Goal: Information Seeking & Learning: Learn about a topic

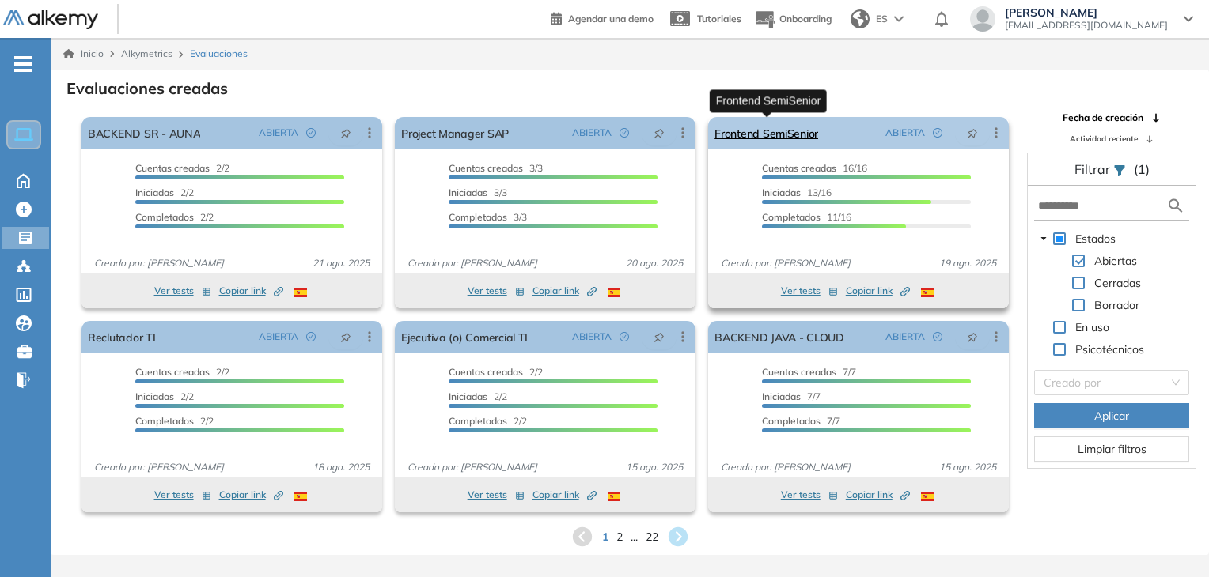
click at [785, 137] on link "Frontend SemiSenior" at bounding box center [766, 133] width 104 height 32
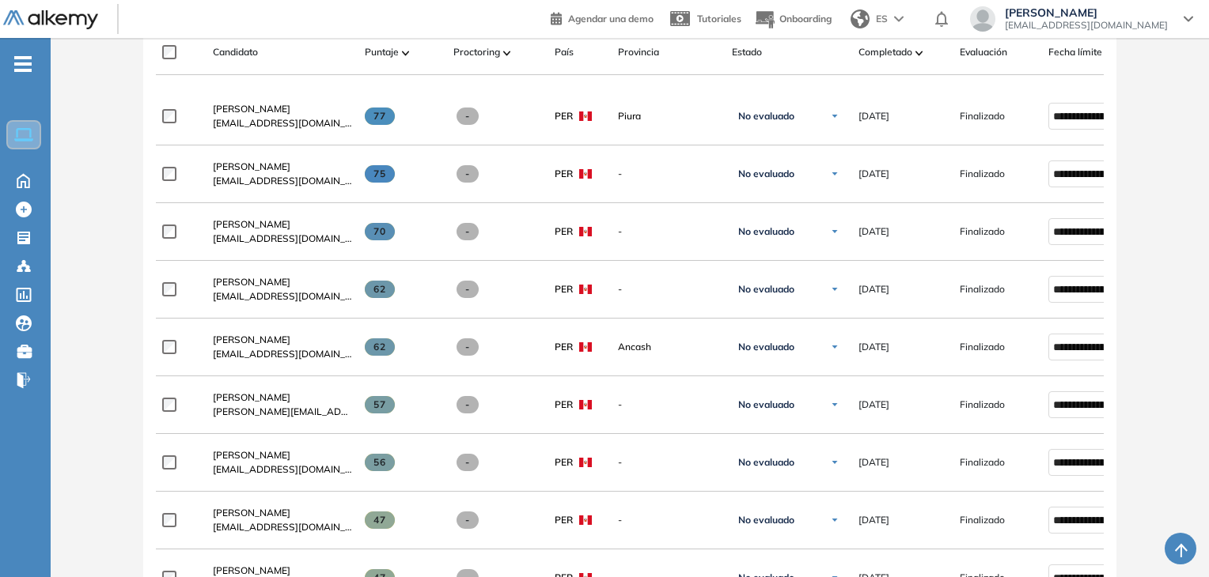
scroll to position [306, 0]
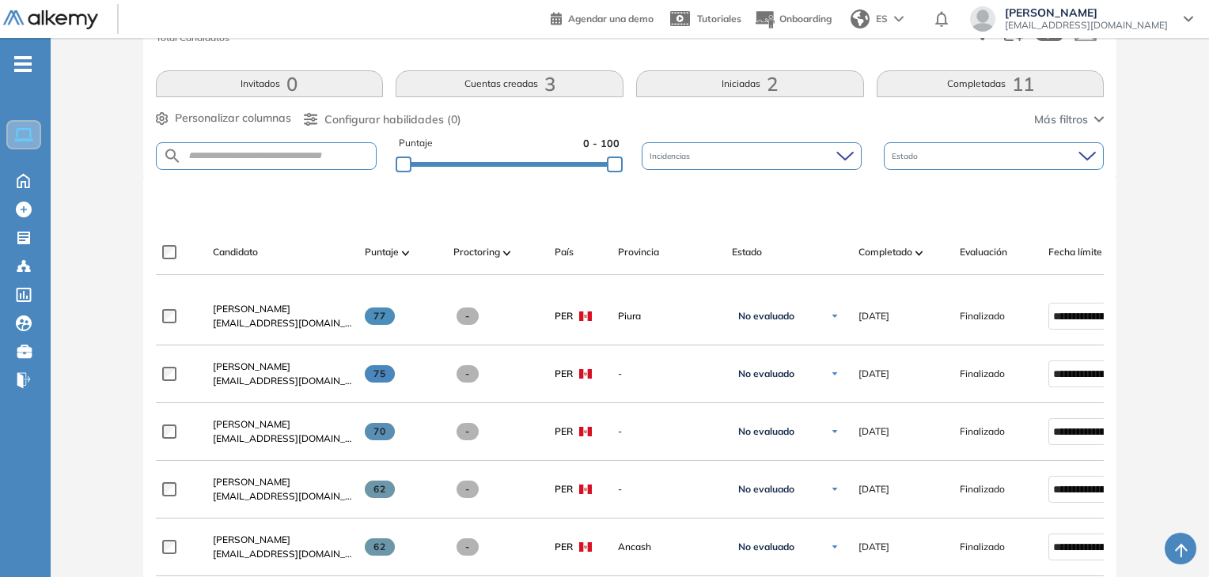
click at [305, 161] on form at bounding box center [266, 156] width 221 height 28
click at [286, 144] on form at bounding box center [266, 156] width 221 height 28
click at [297, 150] on input "text" at bounding box center [279, 156] width 195 height 12
type input "******"
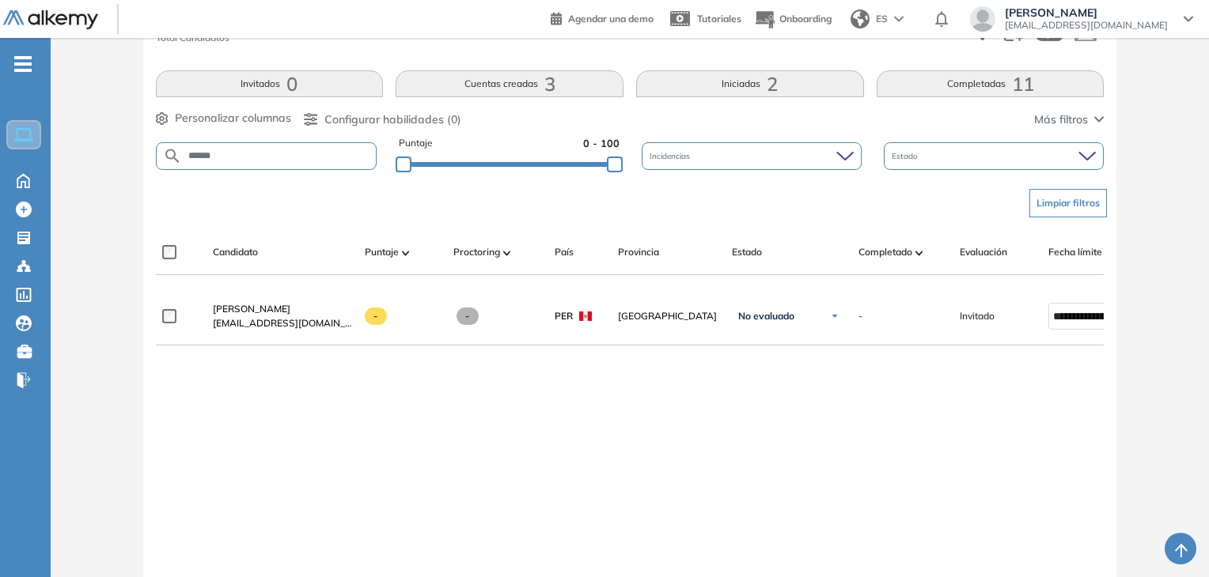
scroll to position [367, 0]
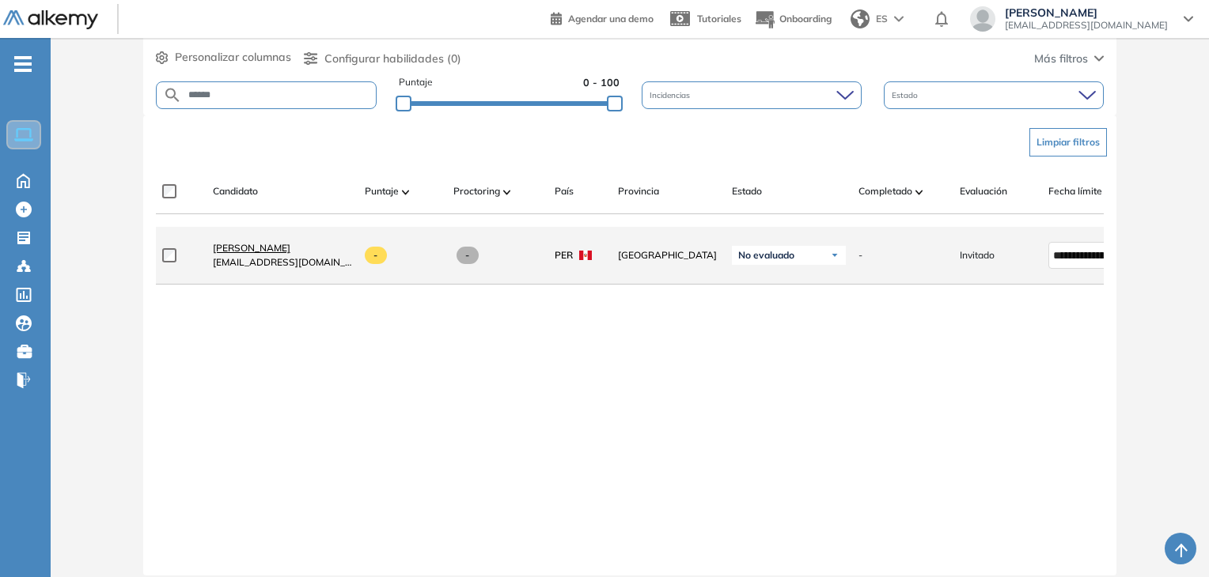
click at [245, 254] on span "[PERSON_NAME]" at bounding box center [252, 248] width 78 height 12
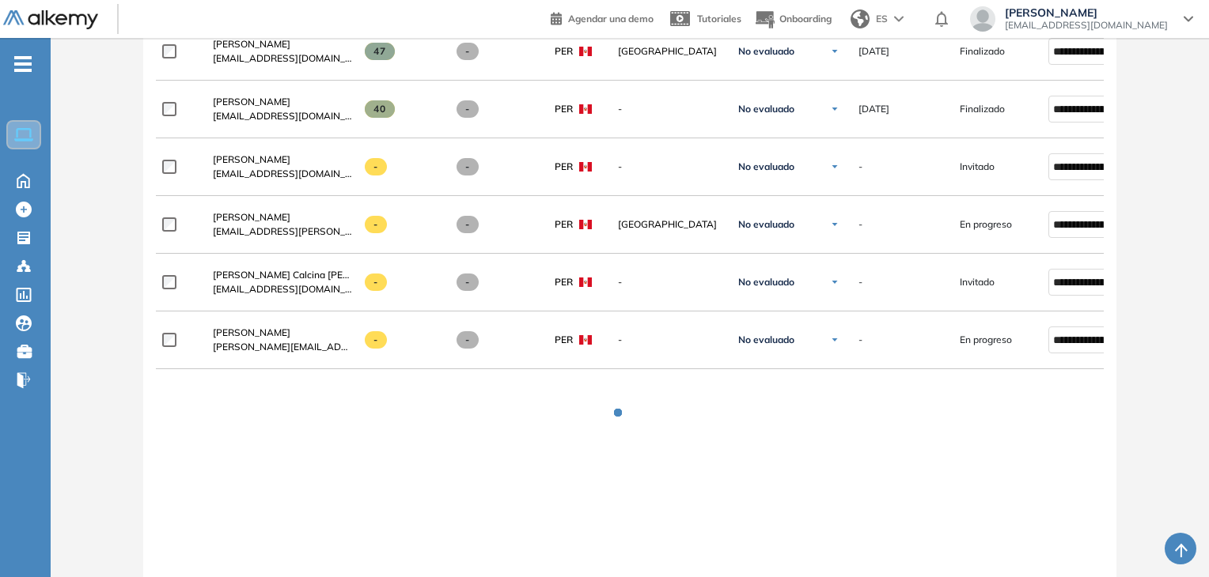
scroll to position [1165, 0]
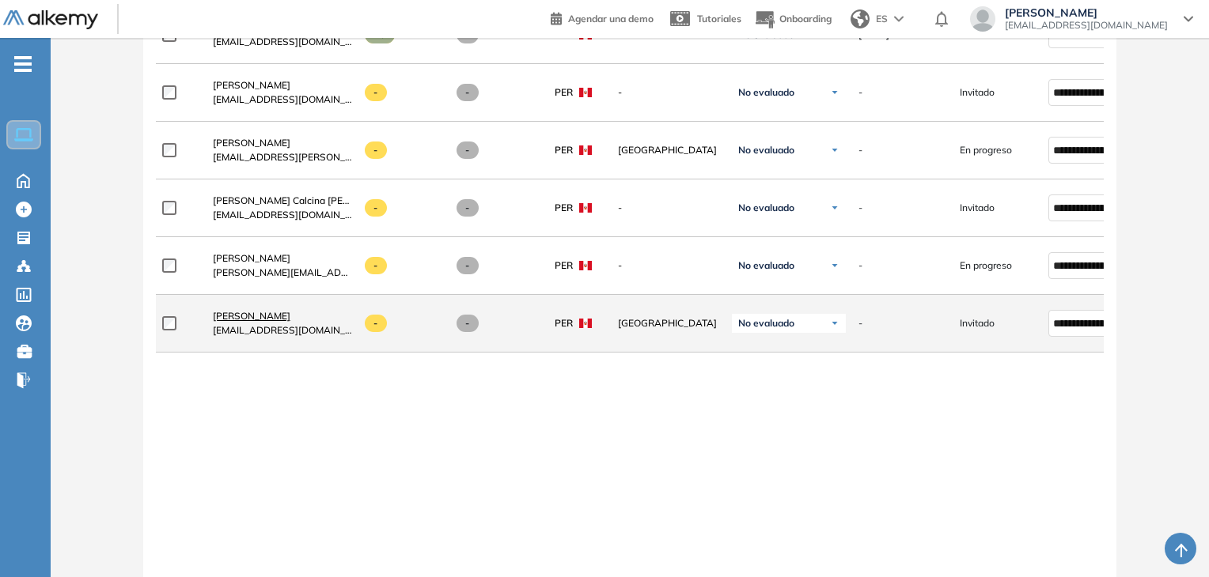
click at [244, 318] on span "[PERSON_NAME]" at bounding box center [252, 316] width 78 height 12
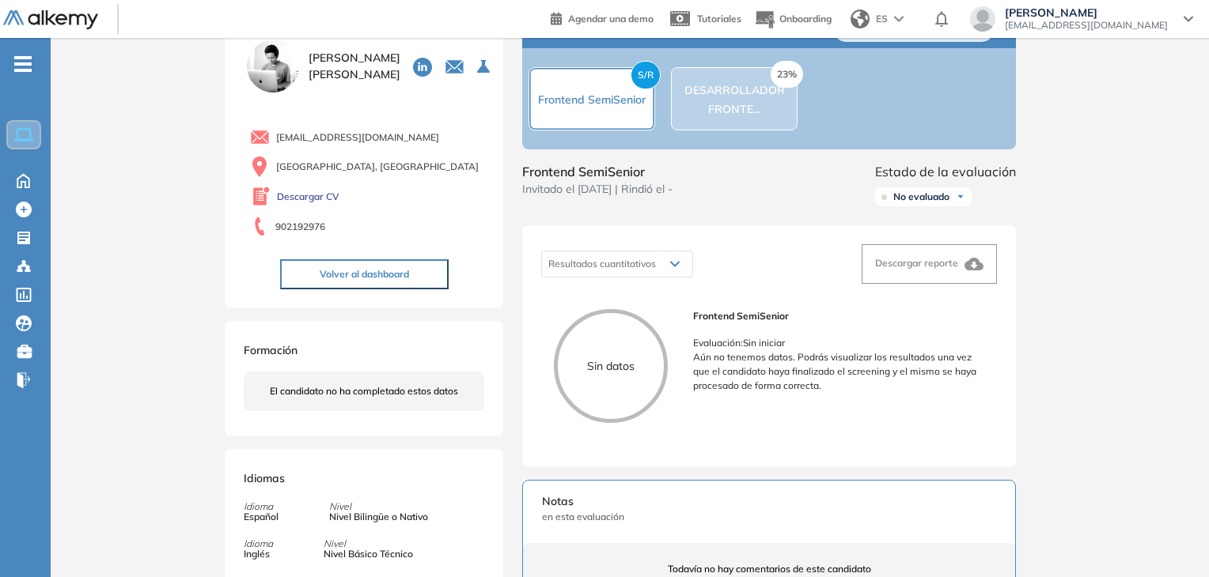
scroll to position [4, 0]
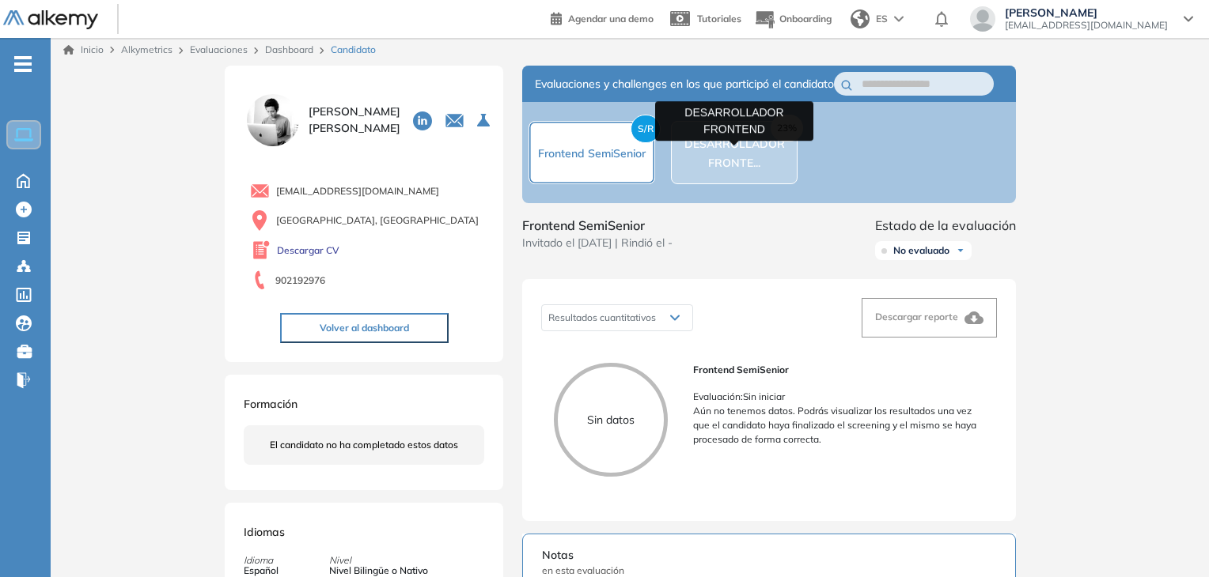
click at [750, 159] on span "DESARROLLADOR FRONTE..." at bounding box center [734, 153] width 100 height 33
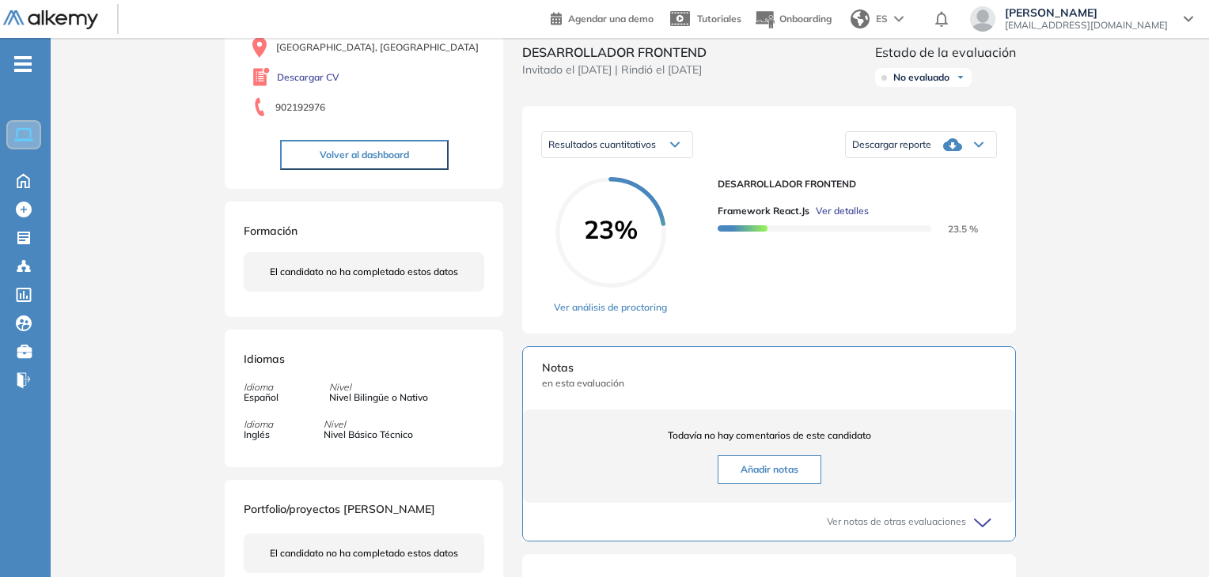
scroll to position [0, 0]
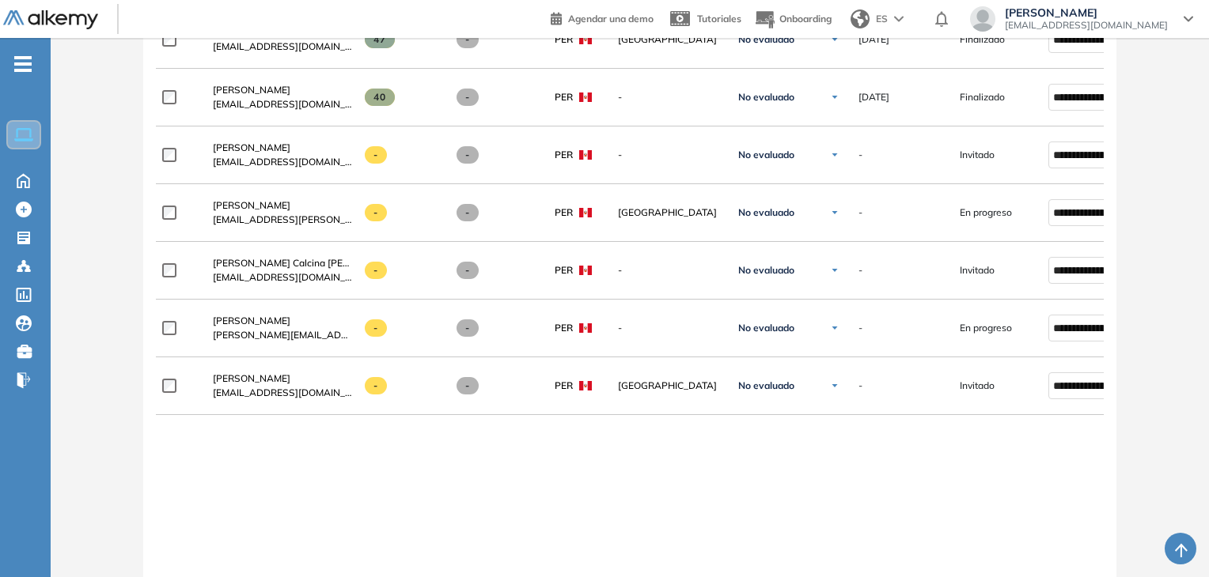
scroll to position [1022, 0]
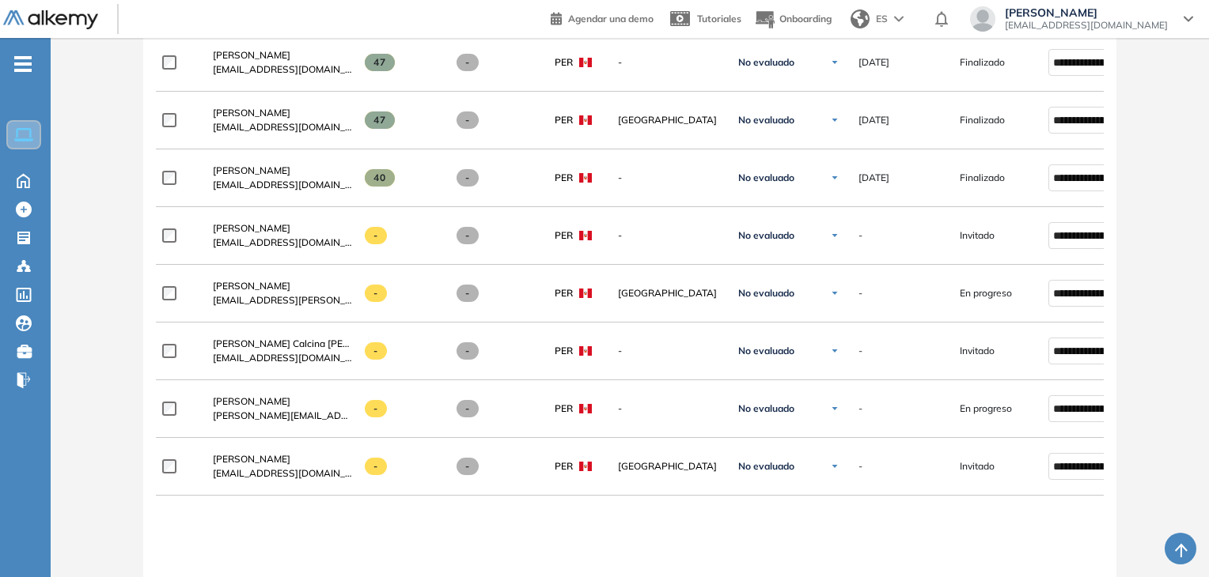
click at [566, 552] on div "**********" at bounding box center [630, 167] width 948 height 1190
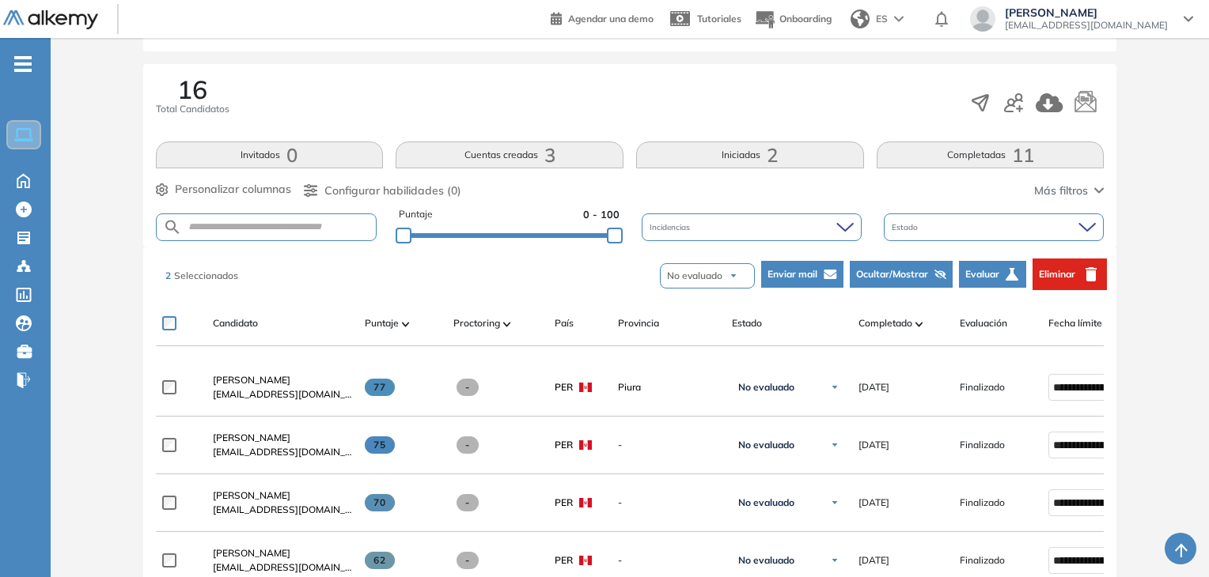
scroll to position [242, 0]
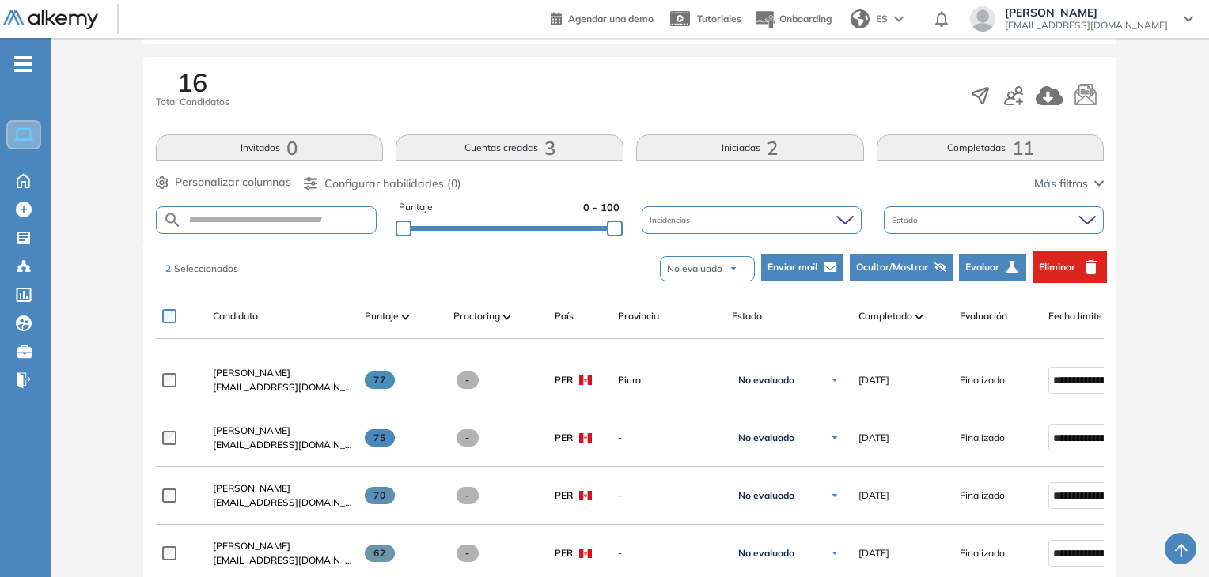
click at [1047, 268] on span "Eliminar" at bounding box center [1057, 267] width 36 height 14
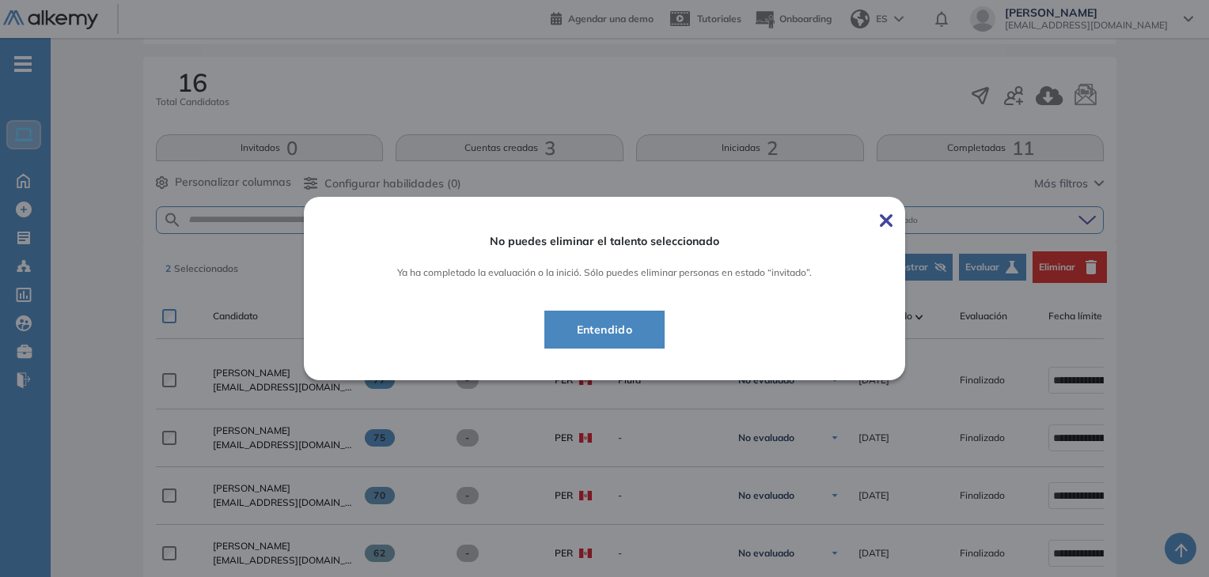
click at [886, 220] on img at bounding box center [886, 220] width 13 height 13
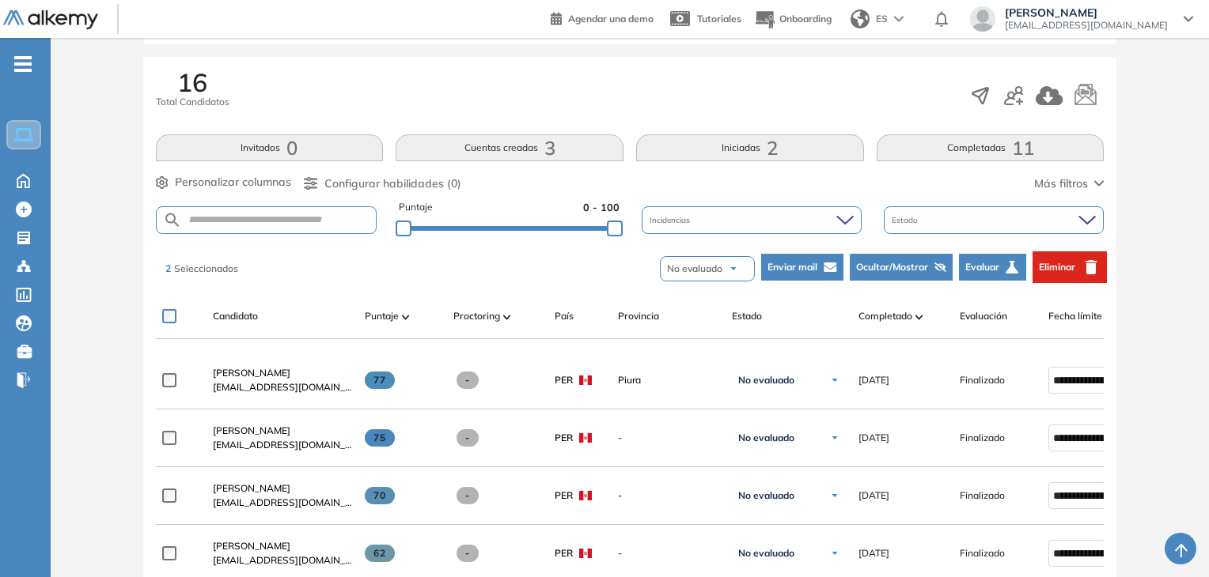
click at [592, 273] on div "2 Seleccionados No evaluado No evaluado Evaluado A entrevistar Entrevistado Fin…" at bounding box center [633, 267] width 948 height 47
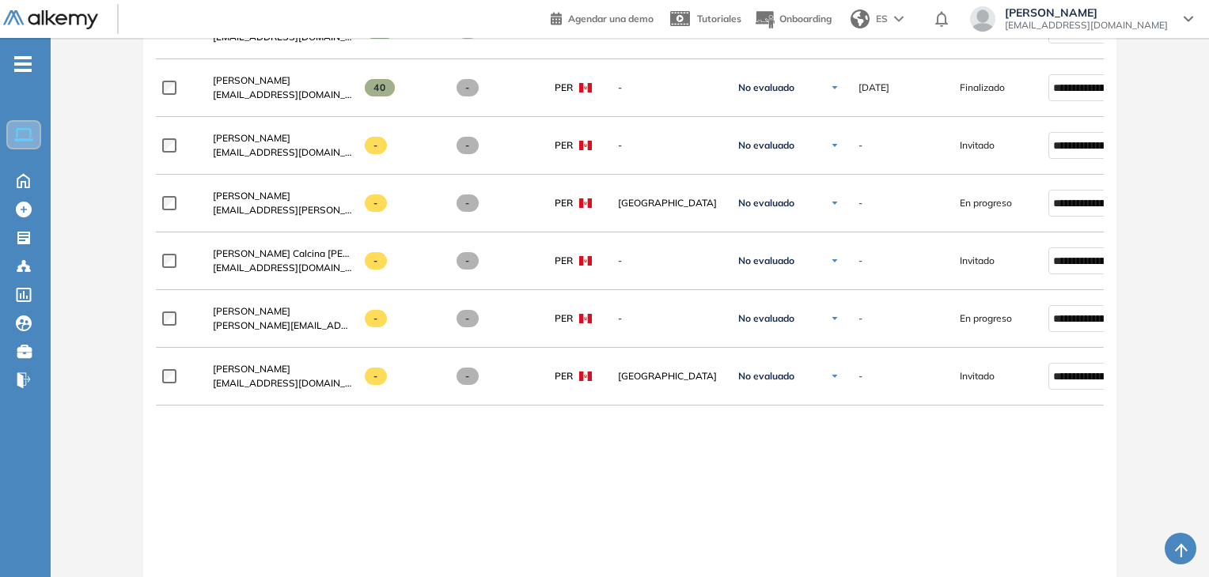
scroll to position [1092, 0]
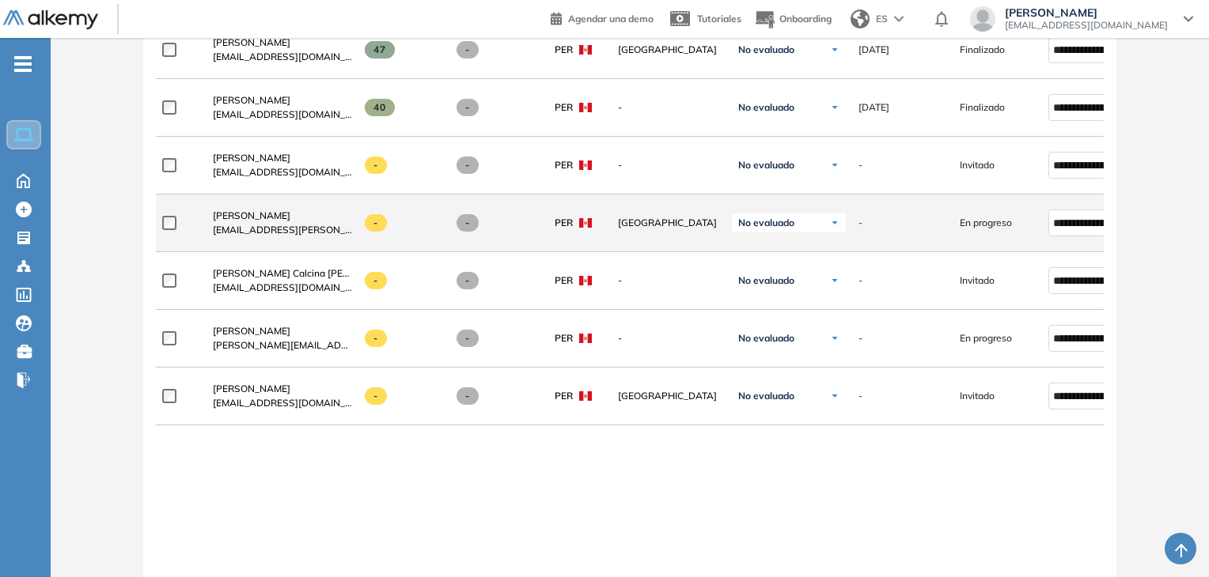
click at [240, 233] on span "[EMAIL_ADDRESS][PERSON_NAME][DOMAIN_NAME]" at bounding box center [282, 230] width 139 height 14
click at [233, 218] on span "[PERSON_NAME]" at bounding box center [252, 216] width 78 height 12
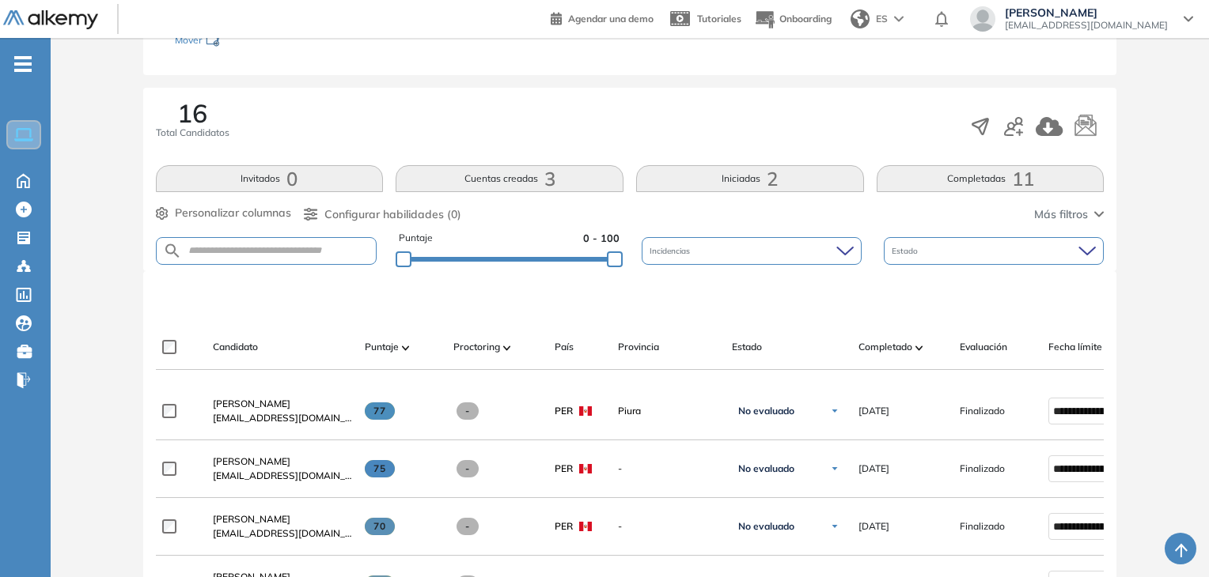
scroll to position [209, 0]
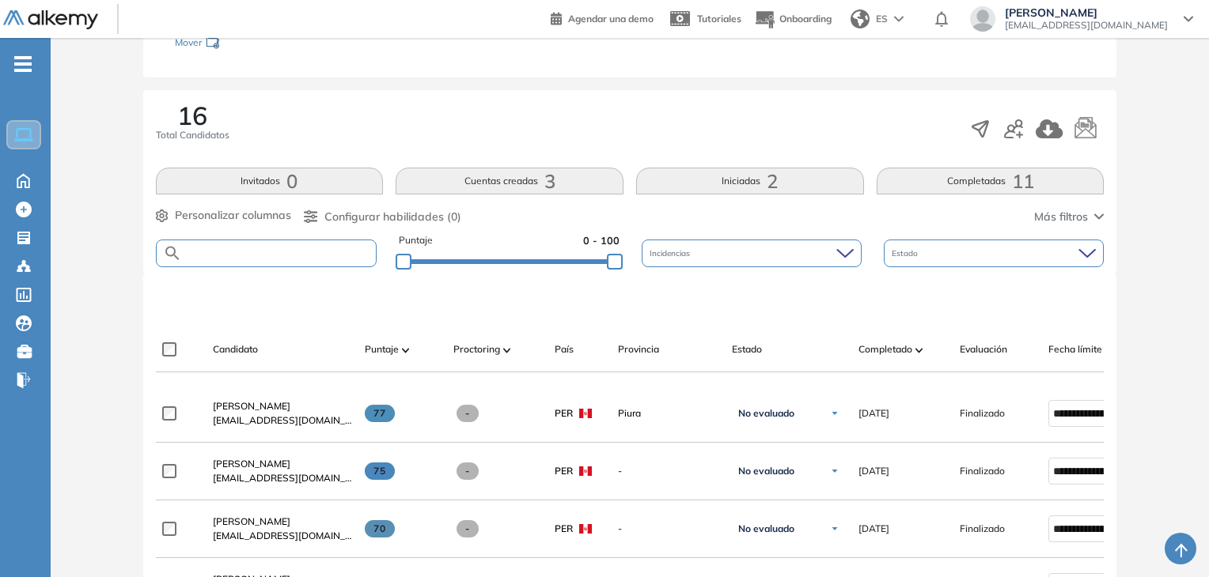
click at [309, 255] on input "text" at bounding box center [279, 254] width 195 height 12
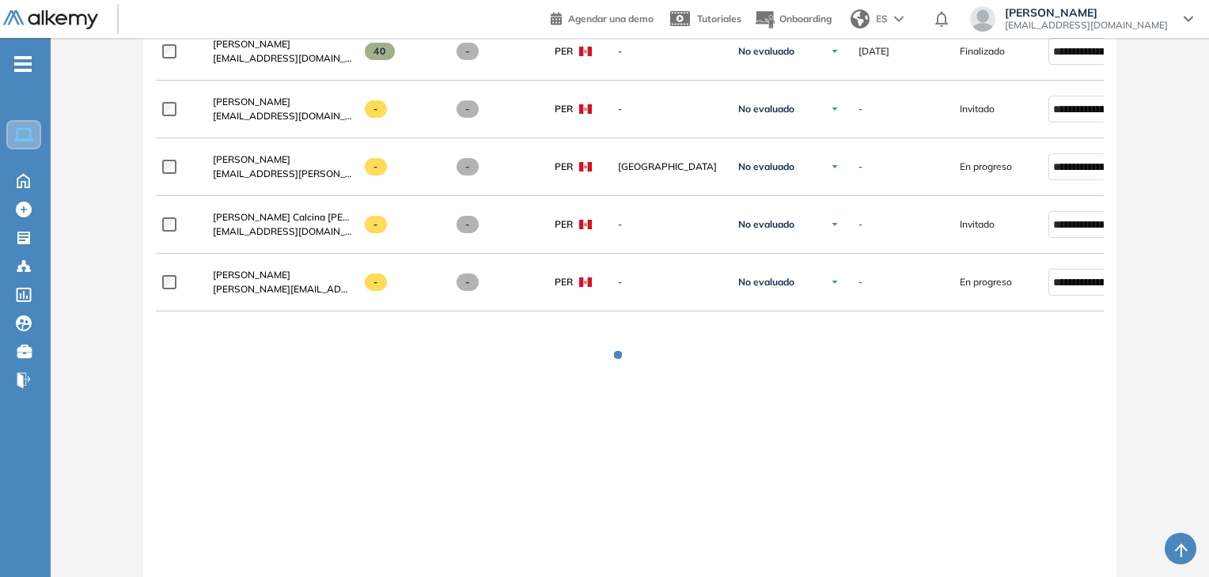
scroll to position [1141, 0]
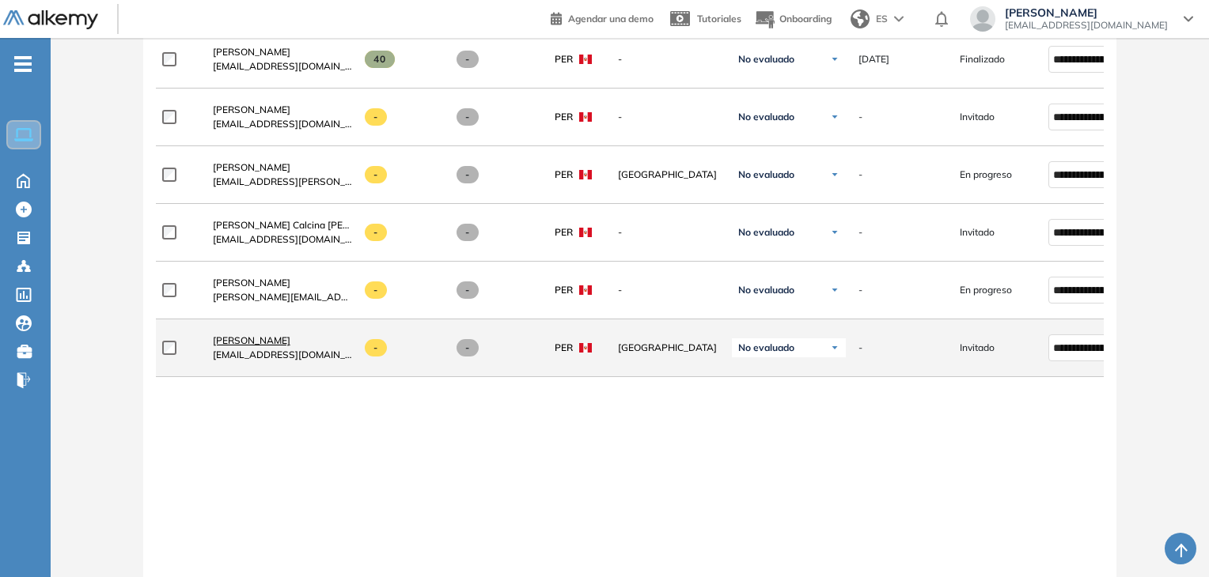
click at [240, 343] on span "[PERSON_NAME]" at bounding box center [252, 341] width 78 height 12
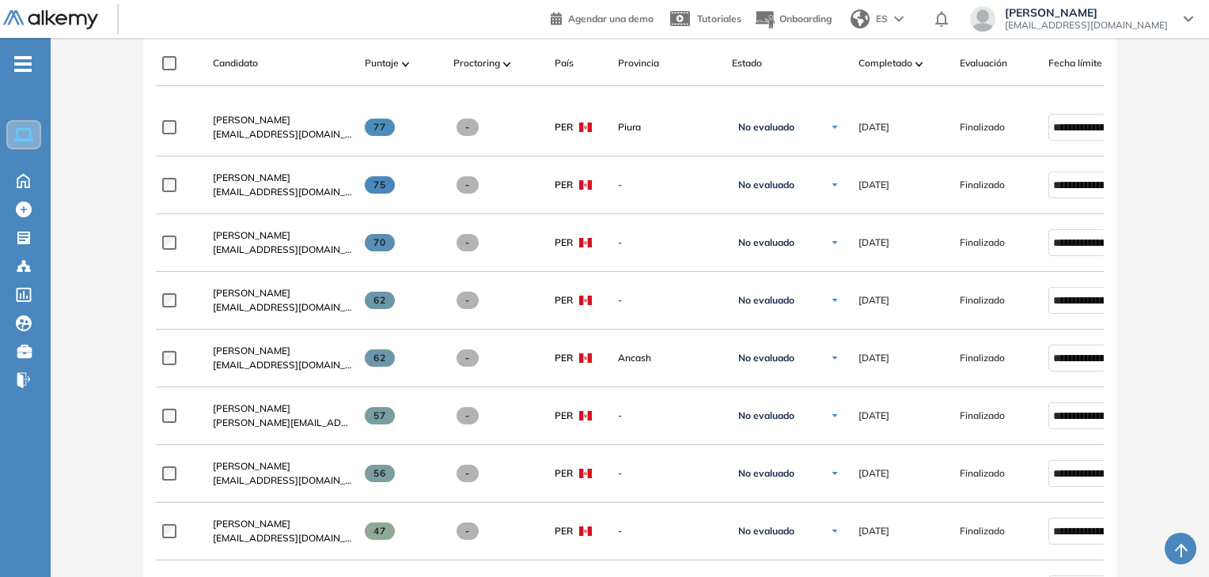
scroll to position [490, 0]
